Goal: Information Seeking & Learning: Learn about a topic

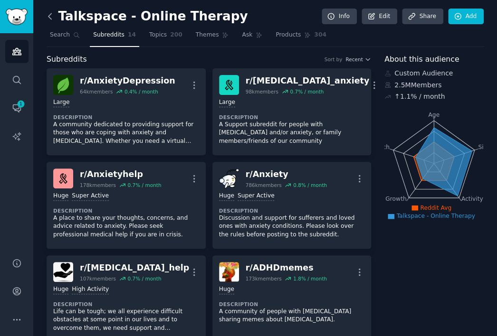
click at [47, 14] on icon at bounding box center [50, 16] width 10 height 10
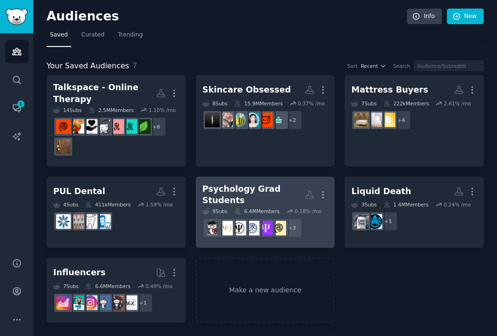
click at [248, 183] on div "Psychology Grad Students" at bounding box center [253, 194] width 103 height 23
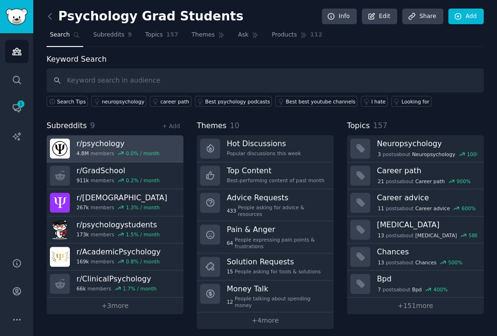
click at [166, 144] on link "r/ psychology 4.8M members 0.0 % / month" at bounding box center [115, 148] width 137 height 27
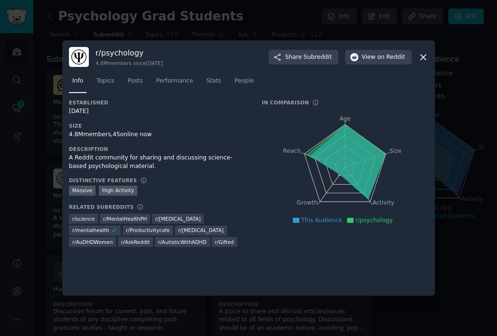
click at [85, 80] on link "Info" at bounding box center [78, 83] width 18 height 19
click at [104, 80] on span "Topics" at bounding box center [105, 81] width 18 height 9
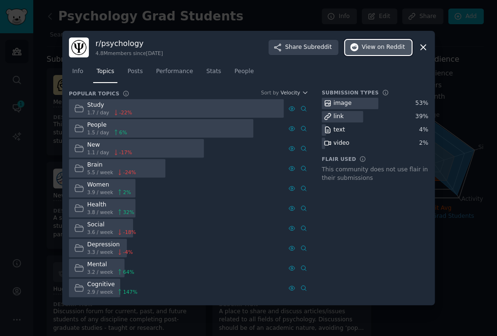
click at [382, 51] on button "View on Reddit" at bounding box center [378, 47] width 66 height 15
click at [78, 69] on span "Info" at bounding box center [77, 71] width 11 height 9
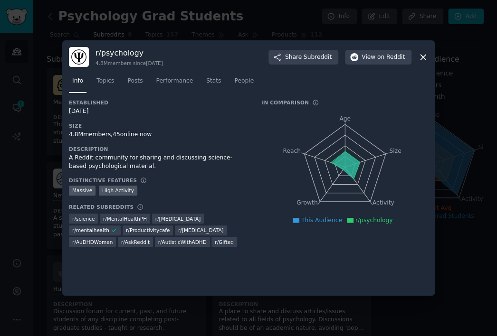
click at [137, 27] on div at bounding box center [248, 168] width 497 height 336
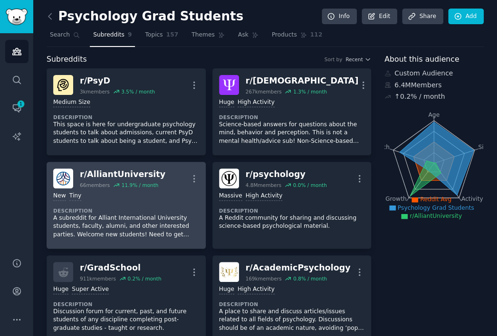
click at [149, 169] on div "r/ AlliantUniversity" at bounding box center [122, 175] width 85 height 12
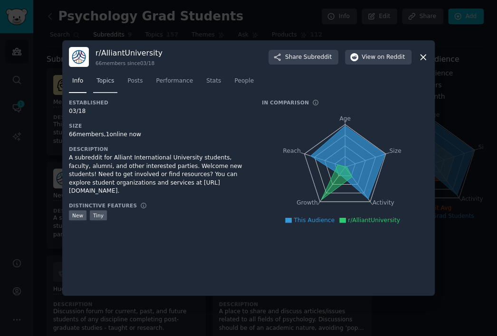
click at [96, 84] on span "Topics" at bounding box center [105, 81] width 18 height 9
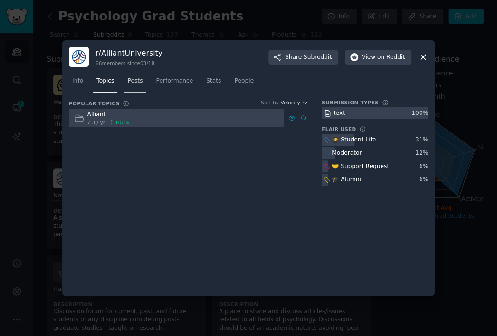
click at [128, 82] on span "Posts" at bounding box center [134, 81] width 15 height 9
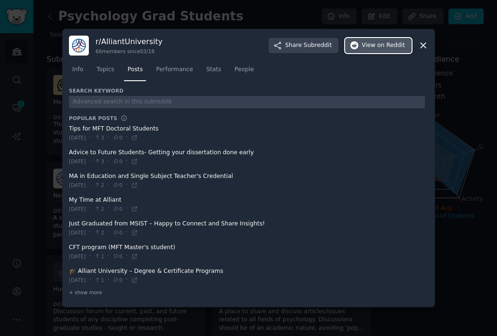
click at [376, 50] on button "View on Reddit" at bounding box center [378, 45] width 66 height 15
click at [492, 157] on div at bounding box center [248, 168] width 497 height 336
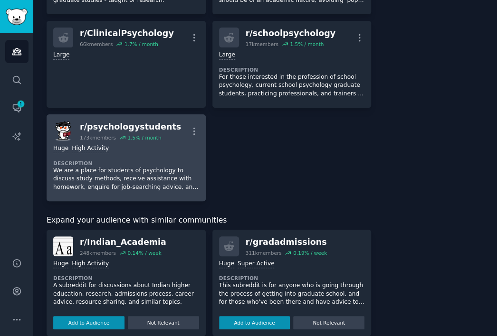
scroll to position [380, 0]
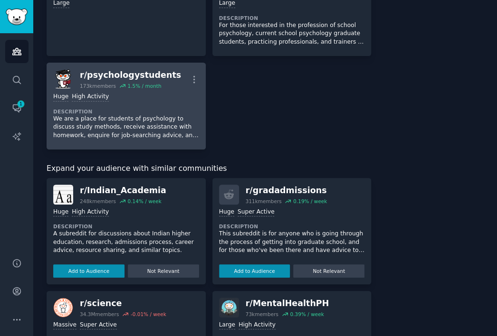
click at [176, 95] on div "Huge High Activity" at bounding box center [126, 97] width 146 height 9
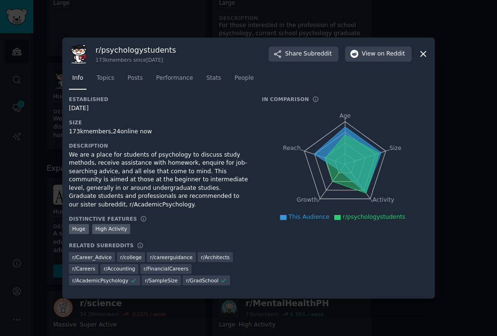
click at [116, 82] on nav "Info Topics Posts Performance Stats People" at bounding box center [248, 80] width 359 height 19
click at [111, 83] on span "Topics" at bounding box center [105, 78] width 18 height 9
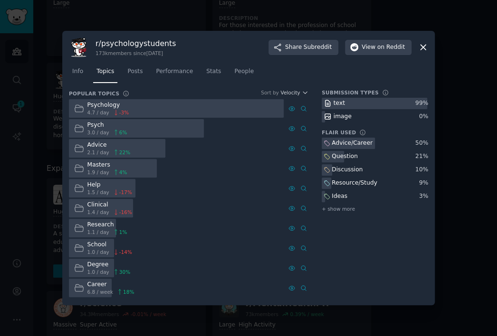
click at [102, 243] on div "School" at bounding box center [109, 245] width 45 height 9
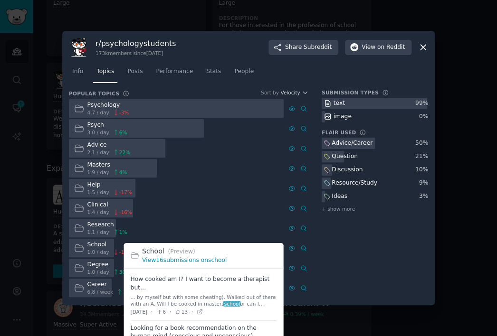
click at [208, 260] on link "View 16 submissions on school" at bounding box center [184, 260] width 85 height 7
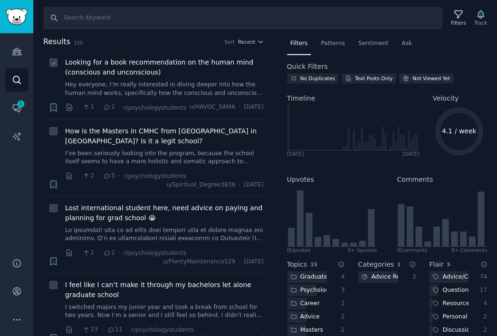
click at [188, 84] on link "Hey everyone, I’m really interested in diving deeper into how the human mind wo…" at bounding box center [164, 89] width 198 height 17
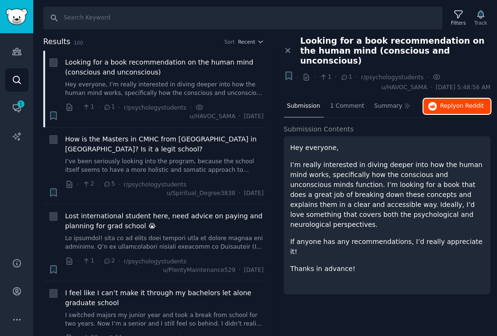
click at [454, 100] on button "Reply on Reddit" at bounding box center [456, 106] width 67 height 15
click at [182, 151] on span "How is the Masters in CMHC from [GEOGRAPHIC_DATA] in [GEOGRAPHIC_DATA]? Is it a…" at bounding box center [164, 144] width 198 height 20
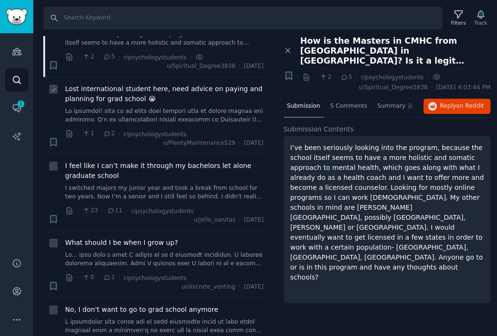
scroll to position [142, 0]
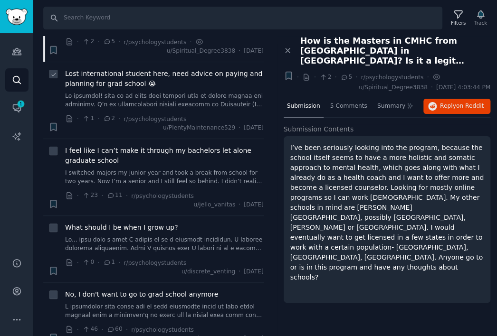
click at [215, 91] on div "Lost international student here, need advice on paying and planning for grad sc…" at bounding box center [164, 89] width 198 height 40
click at [236, 84] on span "Lost international student here, need advice on paying and planning for grad sc…" at bounding box center [164, 79] width 198 height 20
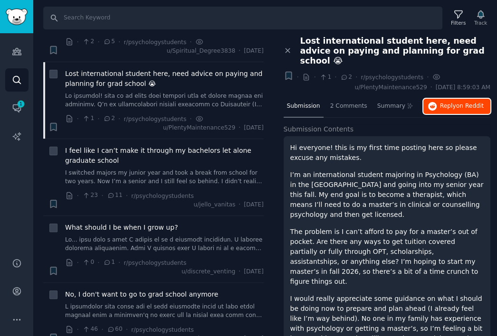
click at [460, 103] on span "on Reddit" at bounding box center [470, 106] width 28 height 7
click at [204, 160] on span "I feel like I can’t make it through my bachelors let alone graduate school" at bounding box center [164, 156] width 198 height 20
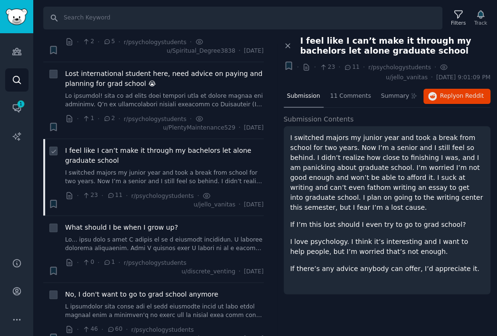
scroll to position [190, 0]
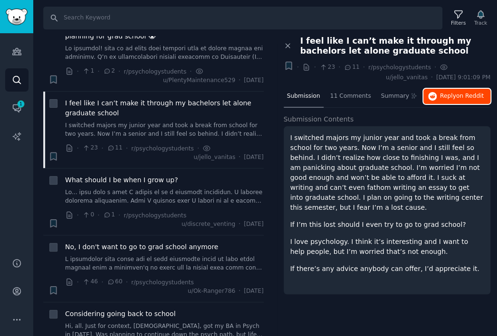
click at [444, 94] on span "Reply on Reddit" at bounding box center [462, 96] width 44 height 9
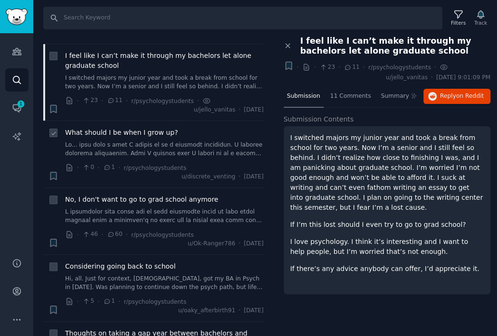
click at [215, 139] on div "What should I be when I grow up?" at bounding box center [164, 143] width 198 height 30
click at [222, 133] on div "What should I be when I grow up?" at bounding box center [164, 133] width 198 height 10
click at [223, 130] on div "What should I be when I grow up?" at bounding box center [164, 133] width 198 height 10
click at [187, 154] on link at bounding box center [164, 149] width 198 height 17
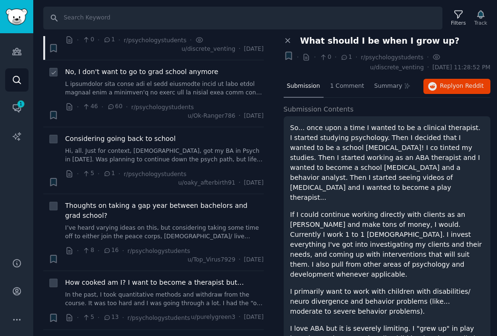
scroll to position [380, 0]
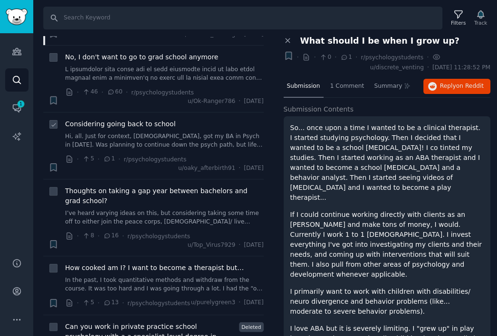
click at [218, 136] on link "Hi, all. Just for context, [DEMOGRAPHIC_DATA], got my BA in Psych in [DATE]. Wa…" at bounding box center [164, 140] width 198 height 17
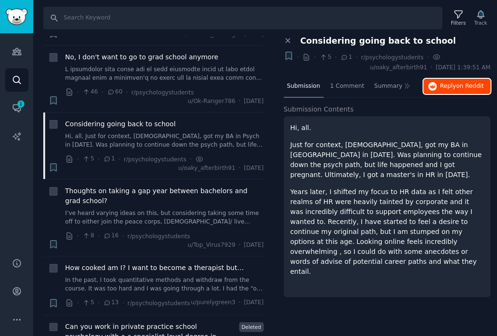
click at [448, 88] on span "Reply on Reddit" at bounding box center [462, 86] width 44 height 9
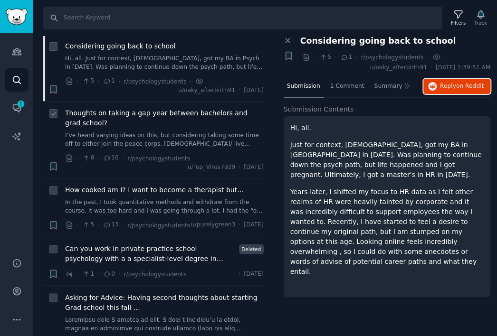
scroll to position [475, 0]
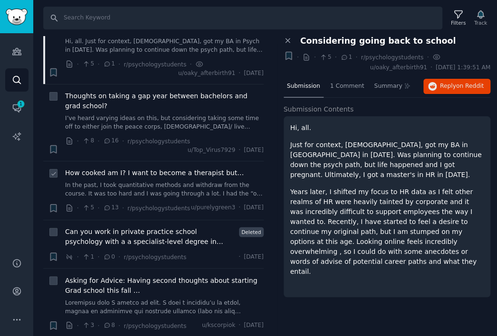
click at [233, 190] on link "In the past, I took quantitative methods and withdraw from the course. It was t…" at bounding box center [164, 189] width 198 height 17
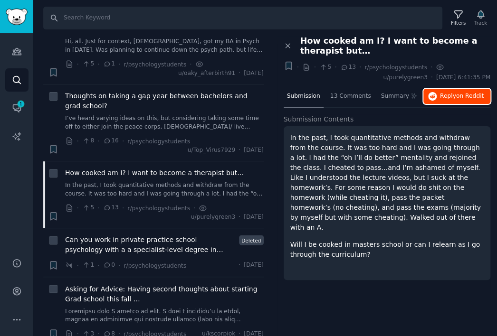
click at [457, 100] on button "Reply on Reddit" at bounding box center [456, 96] width 67 height 15
click at [24, 19] on img "Sidebar" at bounding box center [17, 17] width 22 height 17
